Goal: Information Seeking & Learning: Learn about a topic

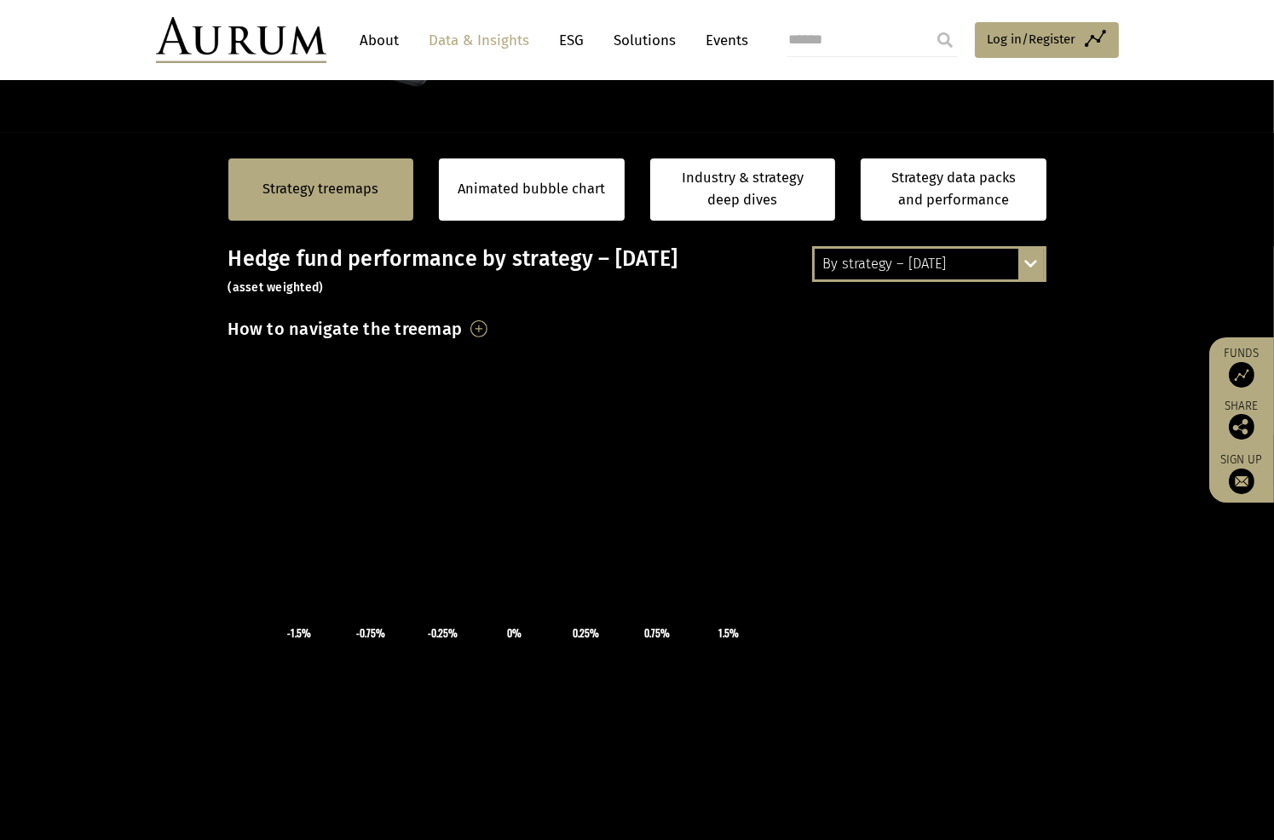
scroll to position [206, 0]
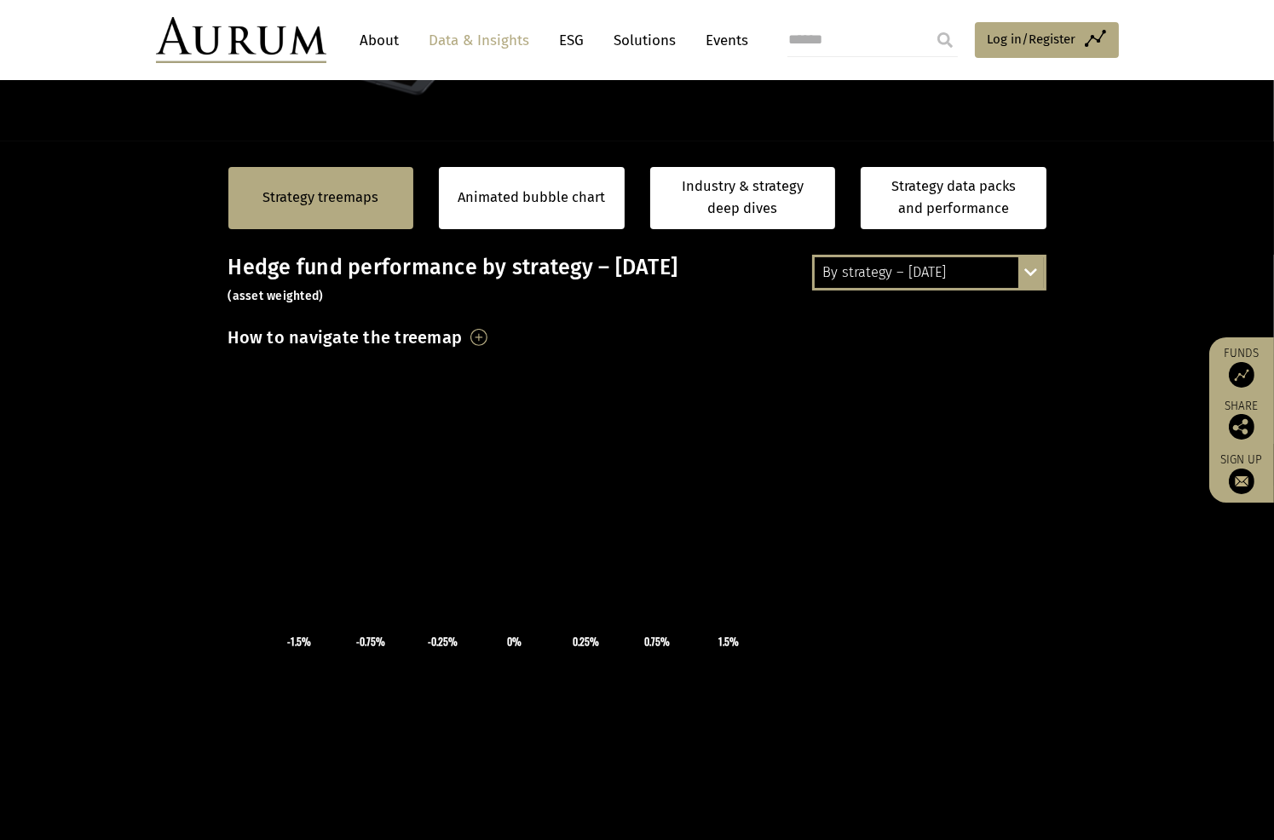
click at [1180, 26] on header "About Data & Insights ESG Solutions Events Access Funds Log in/Register Sign ou…" at bounding box center [637, 40] width 1274 height 80
click at [965, 273] on div "By strategy – [DATE]" at bounding box center [929, 272] width 229 height 31
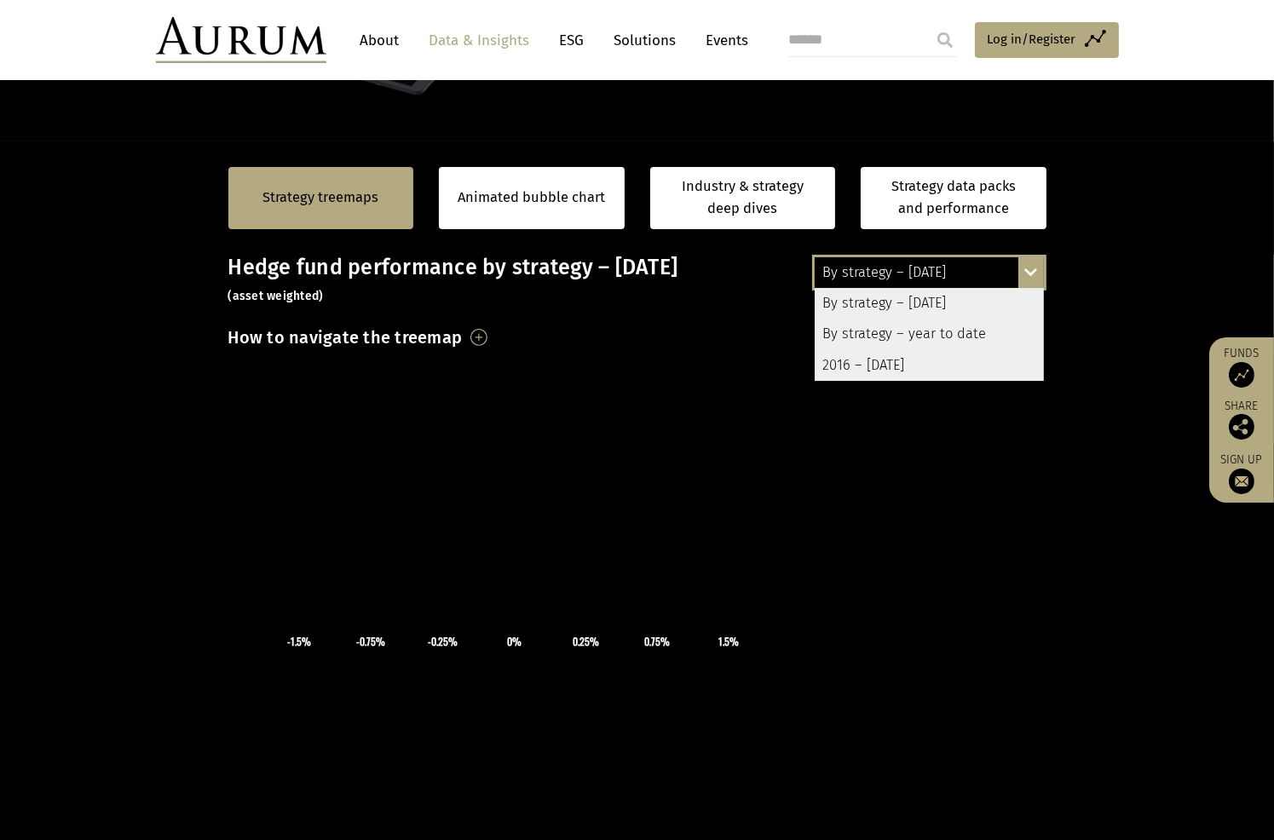
click at [937, 301] on div "By strategy – [DATE]" at bounding box center [929, 303] width 229 height 31
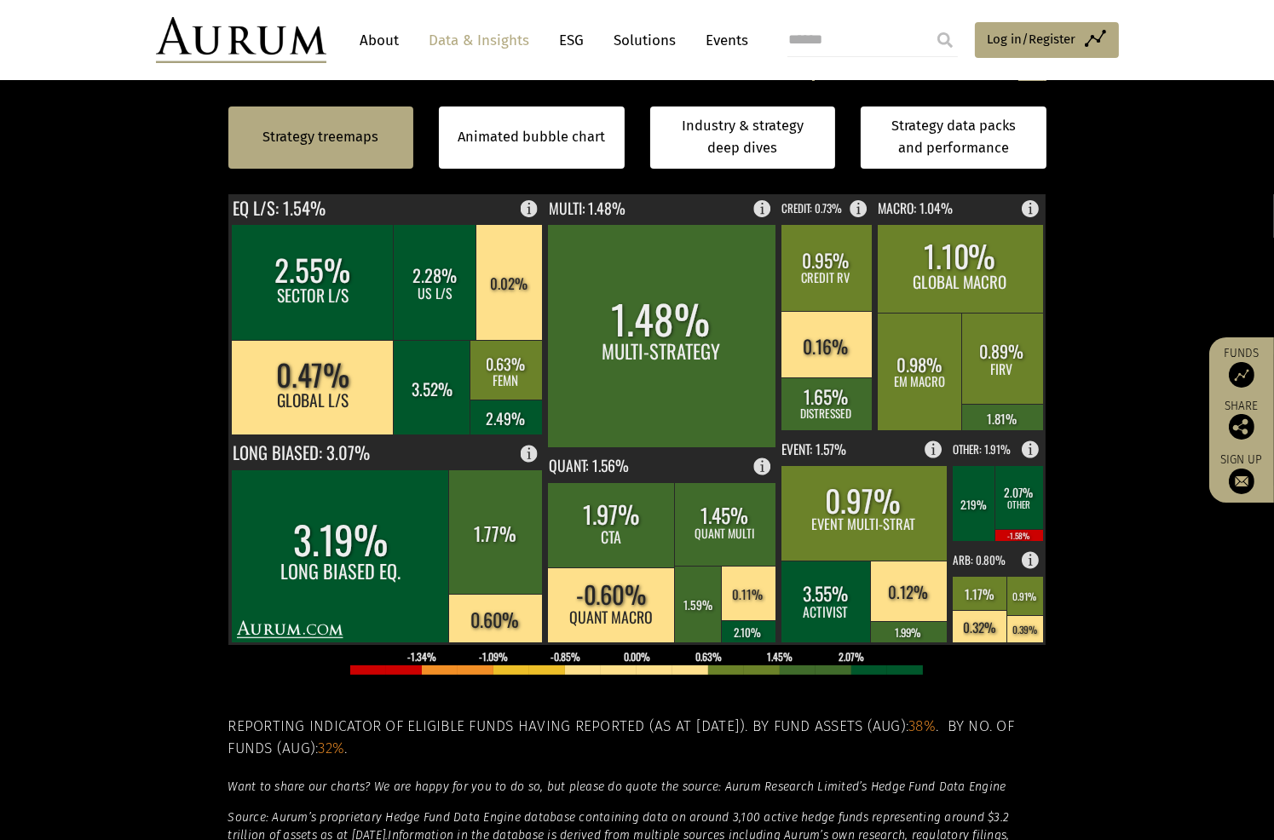
scroll to position [412, 0]
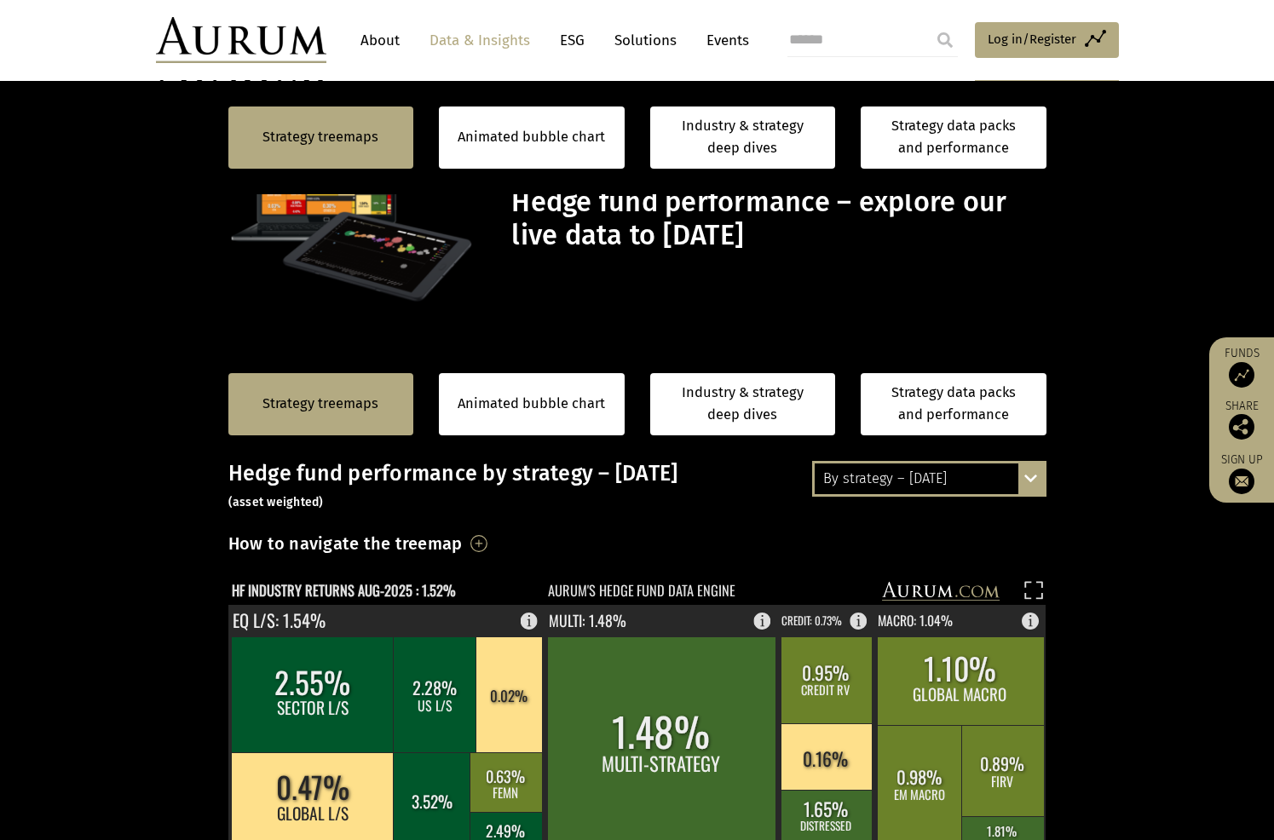
scroll to position [412, 0]
